Goal: Transaction & Acquisition: Purchase product/service

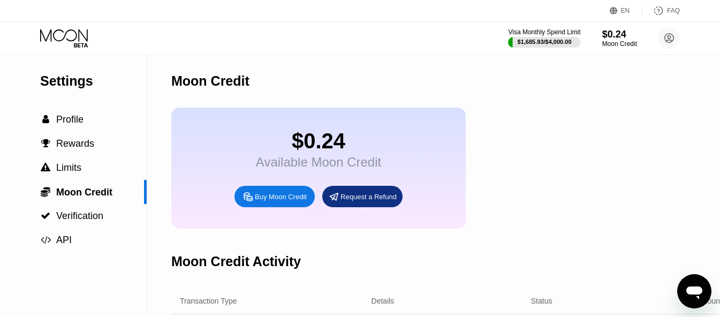
click at [279, 201] on div "Buy Moon Credit" at bounding box center [281, 196] width 52 height 9
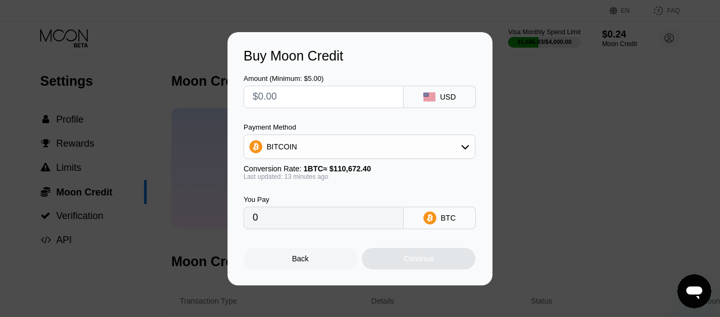
click at [325, 90] on input "text" at bounding box center [324, 96] width 142 height 21
type input "$2"
type input "0.00001809"
type input "$26"
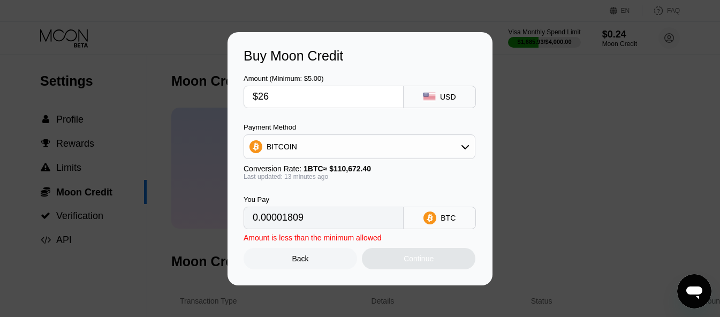
type input "0.00023507"
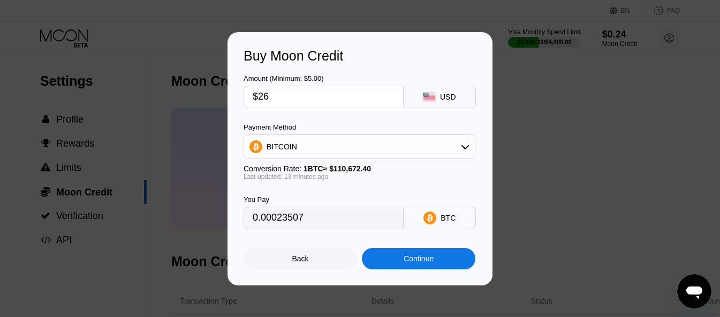
type input "$267"
type input "0.00241393"
type input "$26"
type input "0.00023507"
type input "$267"
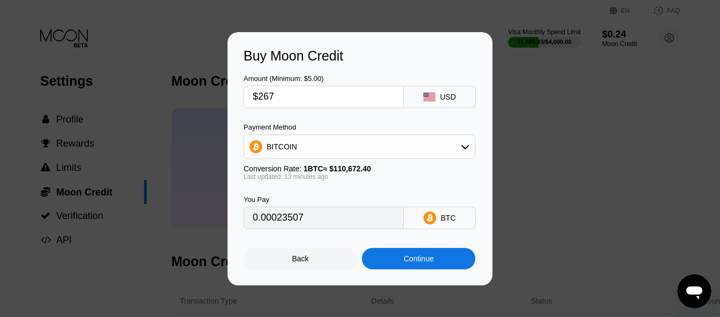
type input "0.00241393"
type input "$26"
type input "0.00023507"
type input "$266"
type input "0.00240489"
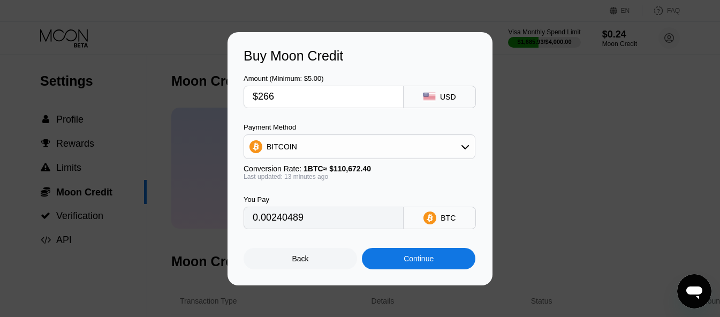
type input "$26"
type input "0.00023507"
type input "$265"
type input "0.00239585"
type input "$26"
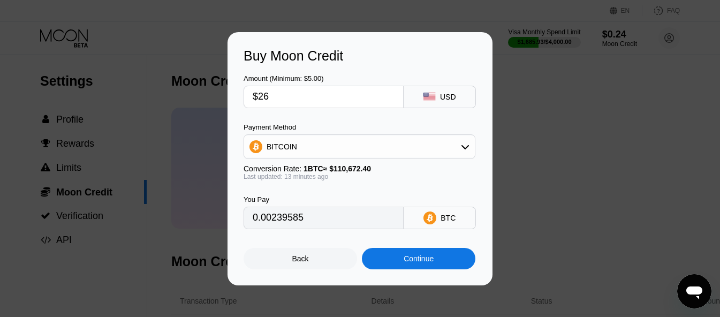
type input "0.00023507"
type input "$265"
type input "0.00239585"
type input "$265.6"
type input "0.00240128"
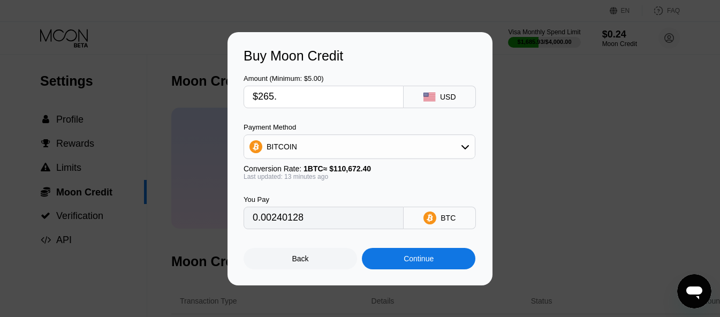
type input "$265.5"
type input "0.00240037"
type input "$265."
type input "0.00239585"
type input "$265.4"
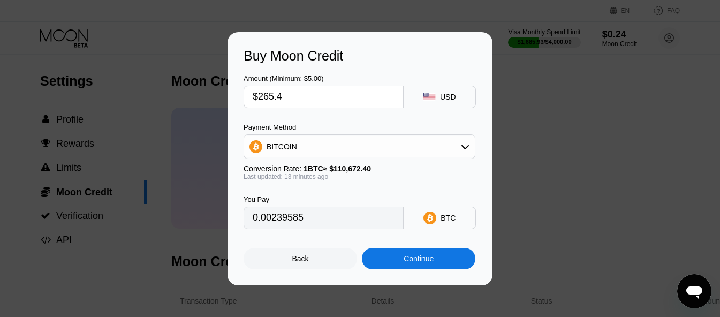
type input "0.00239947"
type input "$265."
type input "0.00239585"
type input "$265.3"
type input "0.00239856"
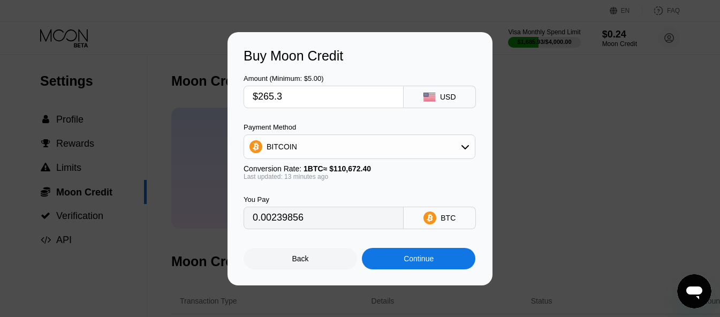
type input "$265."
type input "0.00239585"
type input "$265.1"
type input "0.00239676"
type input "$265."
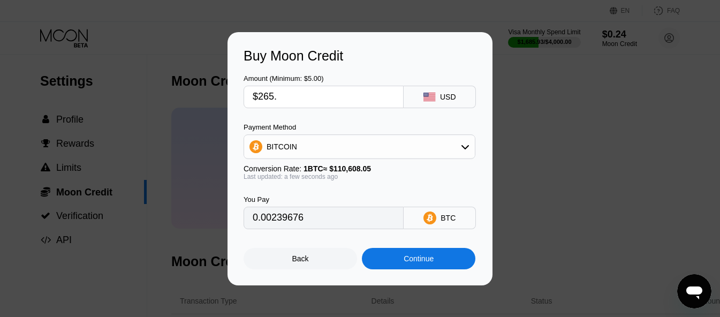
type input "0.00239585"
type input "$265"
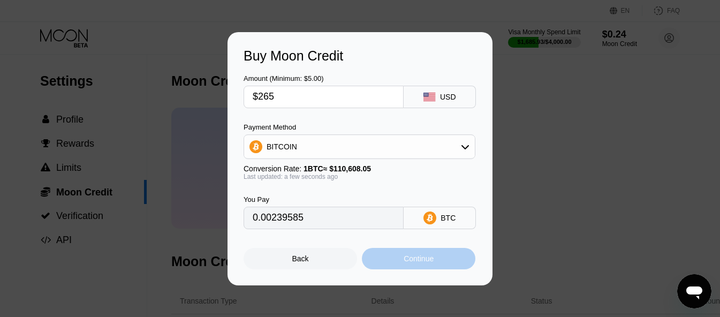
click at [424, 262] on div "Continue" at bounding box center [418, 258] width 30 height 9
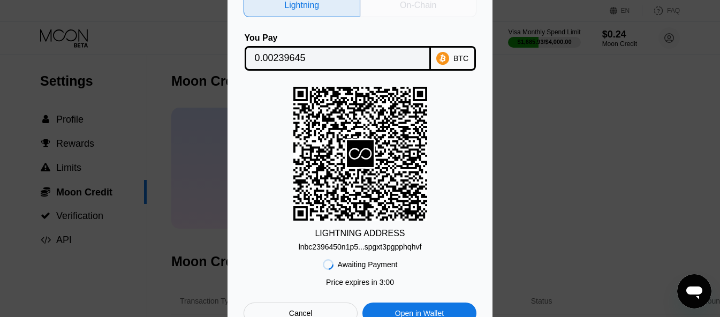
click at [406, 3] on div "On-Chain" at bounding box center [418, 5] width 36 height 11
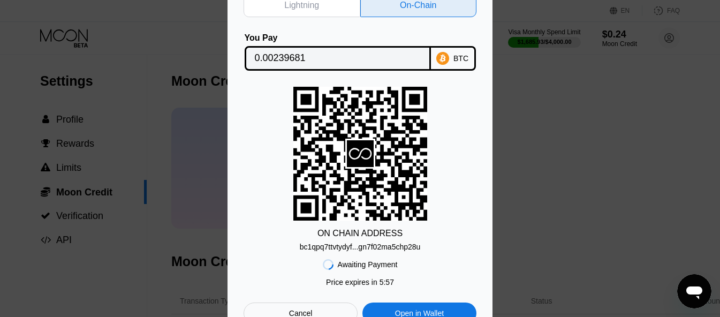
click at [428, 59] on div "0.00239681" at bounding box center [338, 58] width 186 height 25
click at [299, 309] on div "Cancel" at bounding box center [300, 312] width 114 height 21
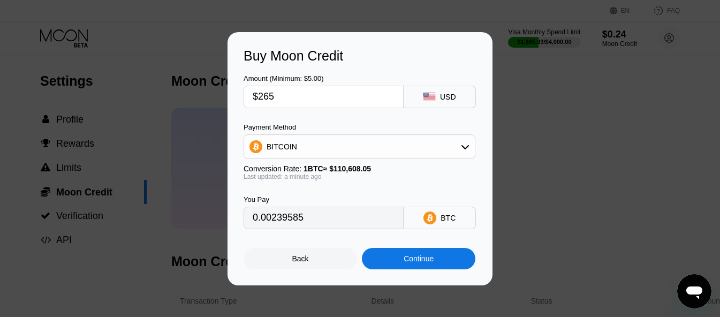
click at [281, 100] on input "$265" at bounding box center [324, 96] width 142 height 21
type input "$26"
type input "0.00023507"
type input "$265"
type input "0.00239585"
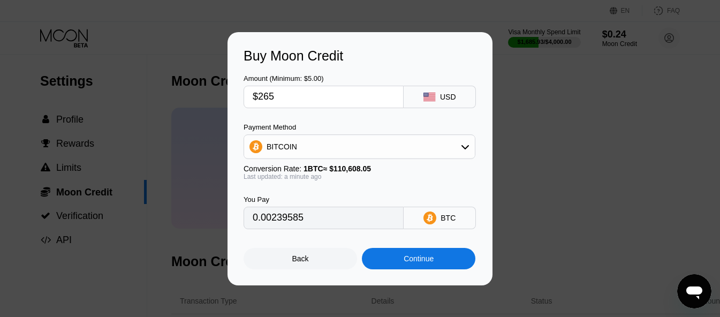
type input "$26"
type input "0.00023507"
type input "$264"
type input "0.00238681"
type input "$264.5"
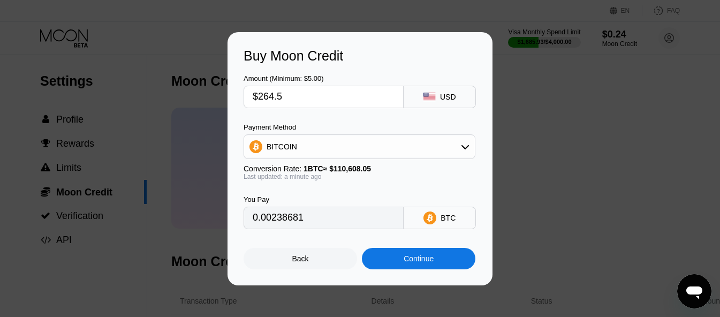
type input "0.00239133"
type input "$264.5"
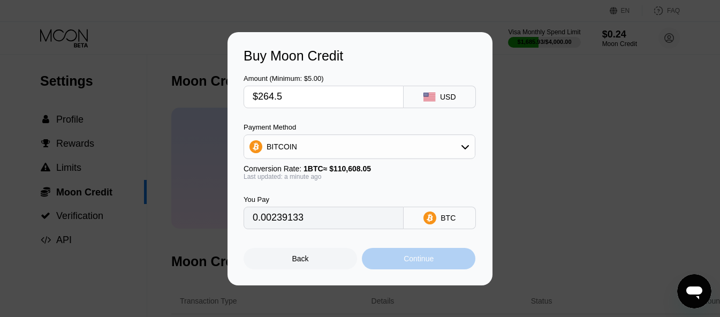
click at [404, 257] on div "Continue" at bounding box center [418, 258] width 30 height 9
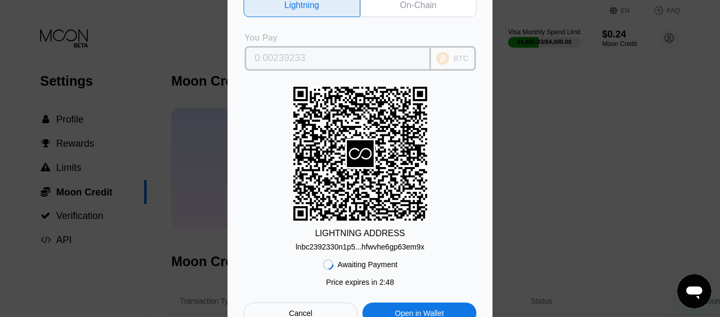
click at [452, 62] on div "BTC" at bounding box center [453, 58] width 45 height 25
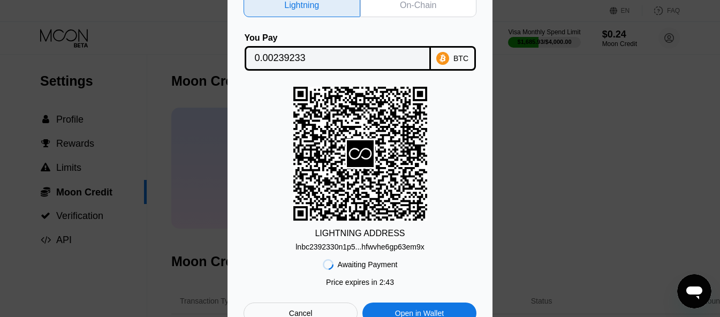
click at [363, 248] on div "lnbc2392330n1p5...hfwvhe6gp63em9x" at bounding box center [359, 246] width 129 height 9
click at [391, 11] on div "On-Chain" at bounding box center [418, 6] width 117 height 24
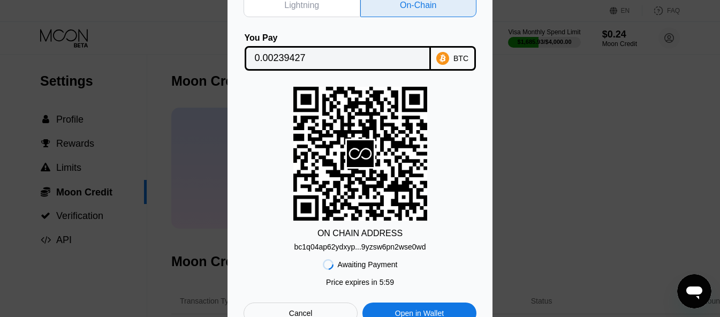
click at [449, 52] on icon at bounding box center [442, 58] width 13 height 13
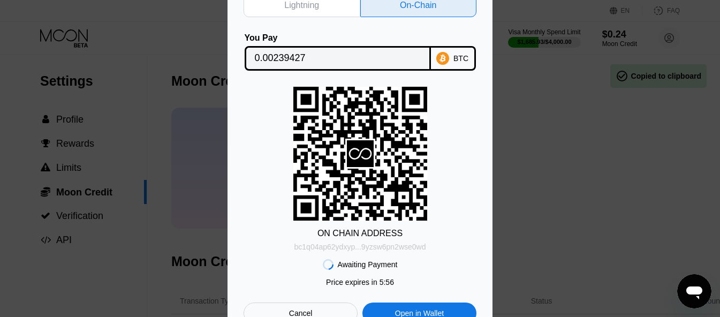
click at [386, 249] on div "bc1q04ap62ydxyp...9yzsw6pn2wse0wd" at bounding box center [360, 246] width 132 height 9
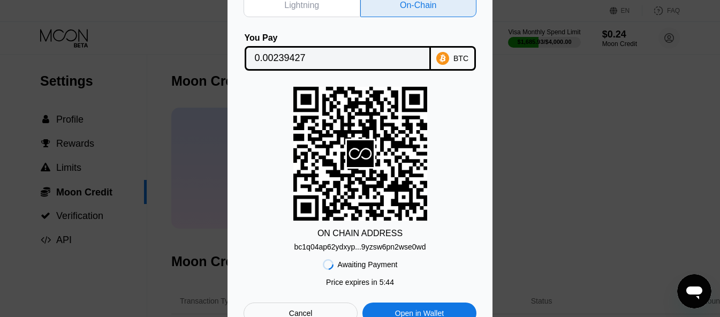
scroll to position [54, 0]
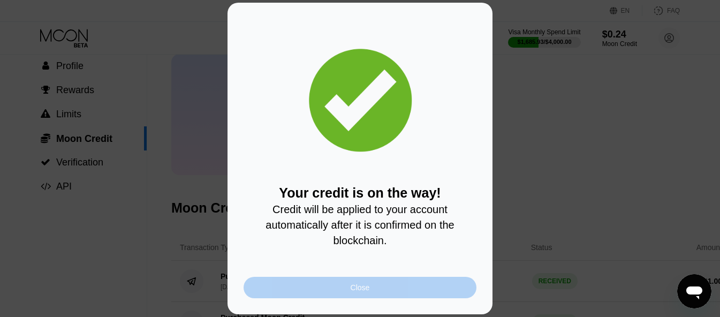
click at [355, 290] on div "Close" at bounding box center [359, 287] width 19 height 9
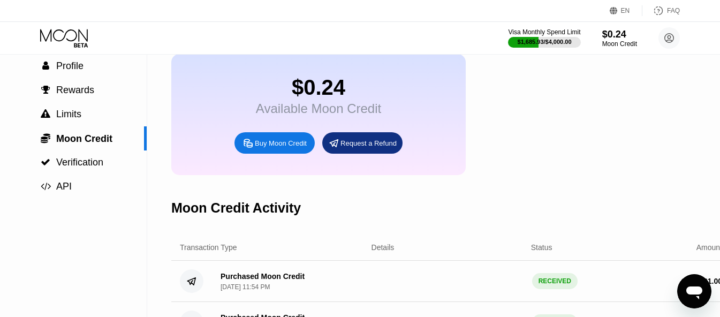
click at [64, 25] on div "Visa Monthly Spend Limit $1,685.93 / $4,000.00 $0.24 Moon Credit ここあPC0911 [EMA…" at bounding box center [360, 38] width 720 height 32
click at [60, 34] on icon at bounding box center [65, 38] width 50 height 19
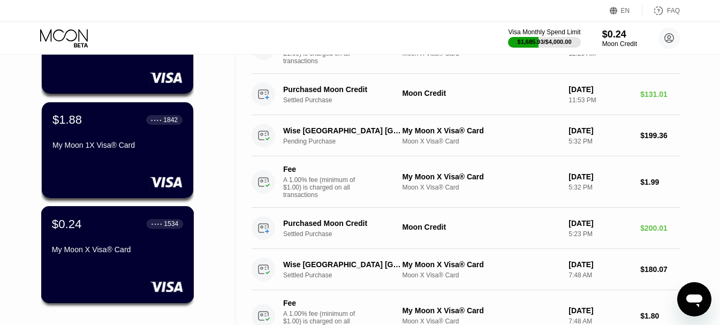
scroll to position [161, 0]
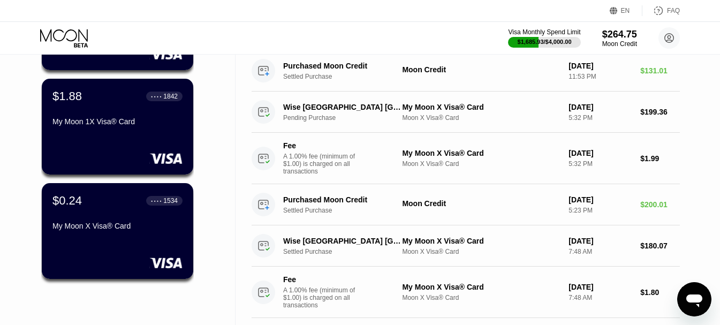
click at [118, 234] on div "My Moon X Visa® Card" at bounding box center [117, 228] width 130 height 13
